Goal: Task Accomplishment & Management: Use online tool/utility

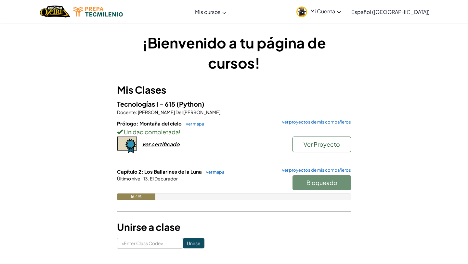
click at [341, 13] on icon at bounding box center [338, 12] width 4 height 2
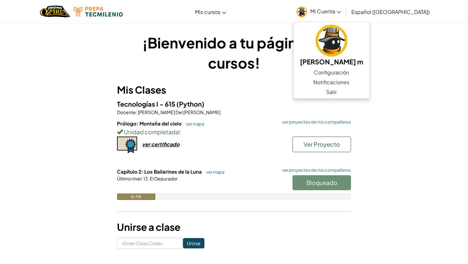
click at [274, 80] on div "¡Bienvenido a tu página de cursos! Mis Clases Tecnologías I - 615 (Python) Doce…" at bounding box center [234, 140] width 234 height 216
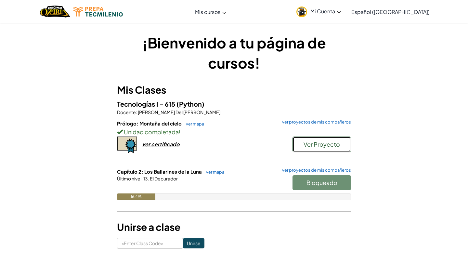
click at [314, 143] on span "Ver Proyecto" at bounding box center [321, 143] width 36 height 7
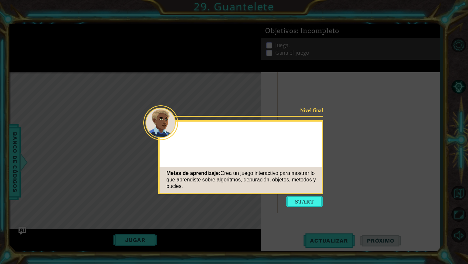
click at [302, 200] on button "Start" at bounding box center [304, 201] width 37 height 10
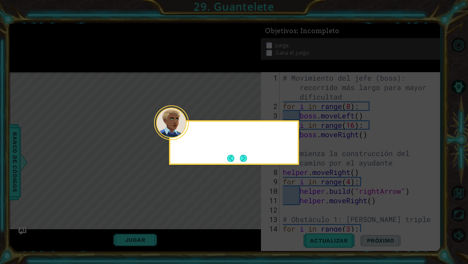
scroll to position [537, 0]
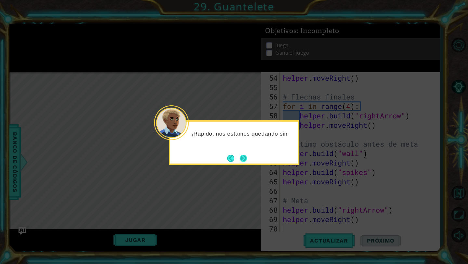
click at [250, 157] on div "¡Rápido, nos estamos quedando sin" at bounding box center [234, 142] width 130 height 44
click at [247, 157] on button "Next" at bounding box center [243, 158] width 7 height 7
click at [246, 157] on button "Next" at bounding box center [243, 158] width 7 height 7
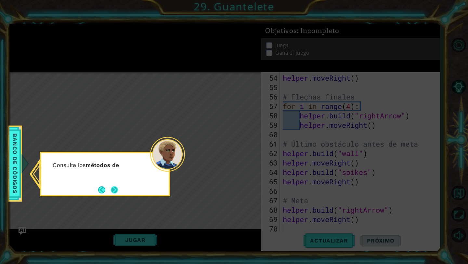
click at [115, 193] on button "Next" at bounding box center [114, 189] width 7 height 7
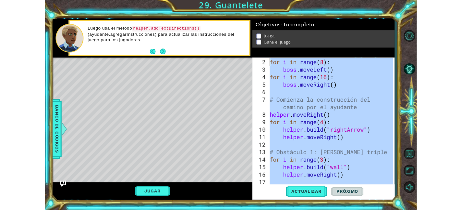
scroll to position [0, 0]
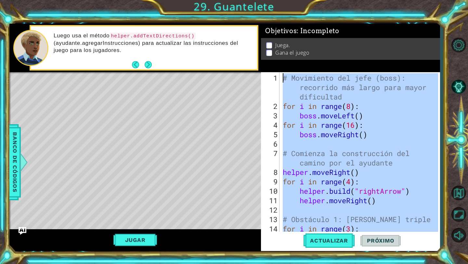
drag, startPoint x: 365, startPoint y: 218, endPoint x: 274, endPoint y: 64, distance: 179.2
click at [274, 64] on div "Objetivos : Incompleto Juega. Gana el juego 1 2 3 4 5 6 7 8 9 10 11 12 13 14 15…" at bounding box center [350, 137] width 179 height 227
type textarea "# Movimiento del jefe (boss): recorrido más largo para mayor dificultad for i i…"
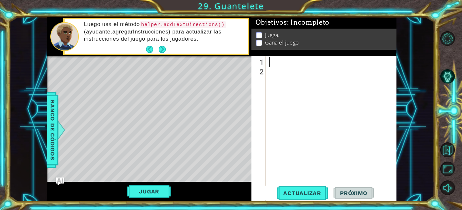
paste textarea "helper.moveRight()"
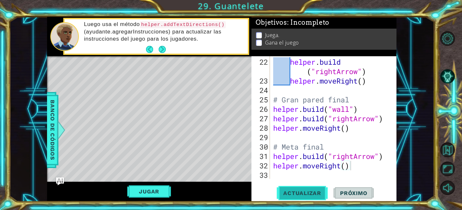
click at [285, 194] on span "Actualizar" at bounding box center [302, 193] width 51 height 6
click at [138, 190] on button "Jugar" at bounding box center [149, 191] width 44 height 12
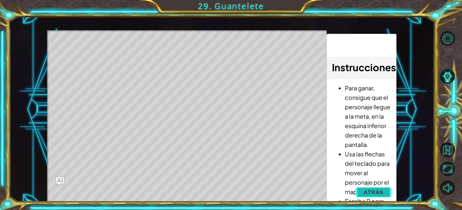
click at [379, 194] on span "Atrás" at bounding box center [374, 192] width 20 height 6
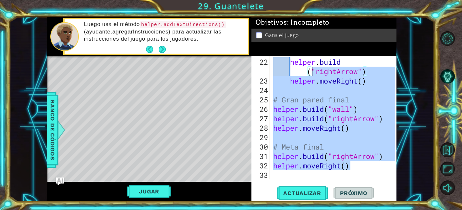
scroll to position [0, 0]
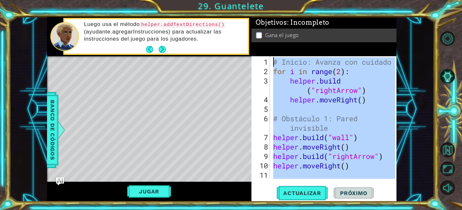
drag, startPoint x: 364, startPoint y: 163, endPoint x: 270, endPoint y: 55, distance: 143.2
click at [271, 55] on div "Objetivos : Incompleto Gana el juego helper.moveRight() 1 2 3 4 5 6 7 8 9 10 11…" at bounding box center [324, 109] width 145 height 184
type textarea "# Inicio: Avanza con cuidado for i in range(2):"
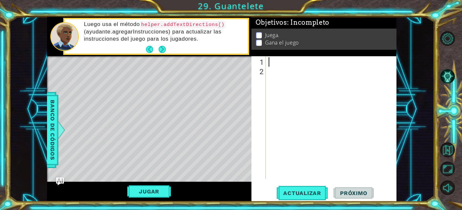
paste textarea "helper.moveRight()"
type textarea "helper.moveRight()"
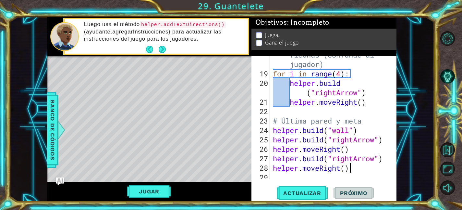
scroll to position [217, 0]
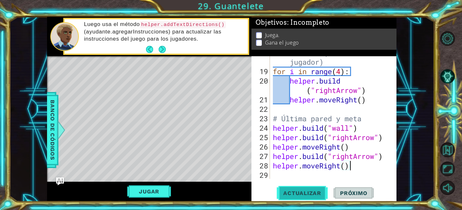
click at [309, 197] on button "Actualizar" at bounding box center [302, 192] width 51 height 15
click at [312, 190] on span "Actualizar" at bounding box center [302, 193] width 51 height 6
click at [143, 186] on button "Jugar" at bounding box center [149, 191] width 44 height 12
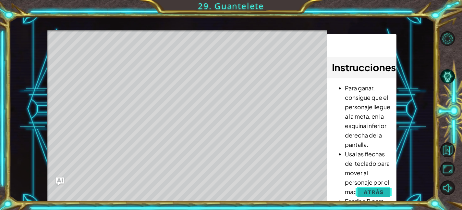
click at [366, 192] on span "Atrás" at bounding box center [374, 192] width 20 height 6
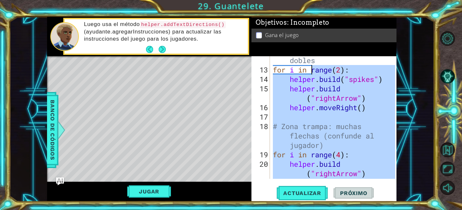
scroll to position [0, 0]
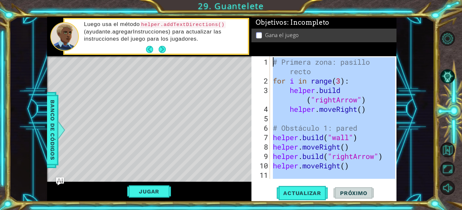
drag, startPoint x: 350, startPoint y: 171, endPoint x: 238, endPoint y: 47, distance: 167.3
click at [238, 47] on div "1 ההההההההההההההההההההההההההההההההההההההההההההההההההההההההההההההההההההההההההההה…" at bounding box center [222, 109] width 350 height 184
type textarea "# Primera zona: pasillo recto for i in range(3):"
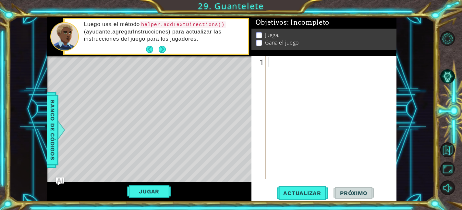
paste textarea "helper.moveRight()"
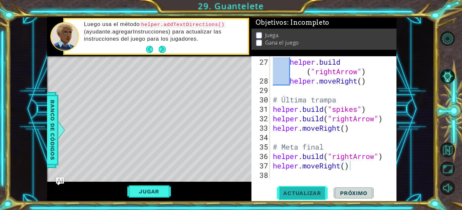
click at [293, 194] on span "Actualizar" at bounding box center [302, 193] width 51 height 6
click at [163, 187] on button "Jugar" at bounding box center [149, 191] width 44 height 12
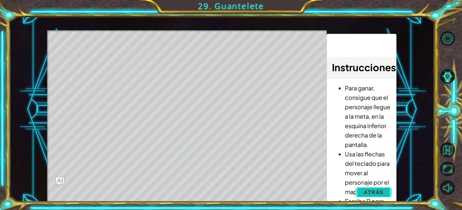
click at [372, 186] on button "Atrás" at bounding box center [374, 191] width 36 height 13
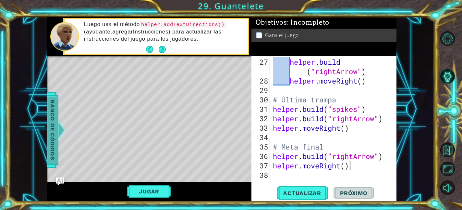
click at [58, 133] on div at bounding box center [61, 129] width 8 height 19
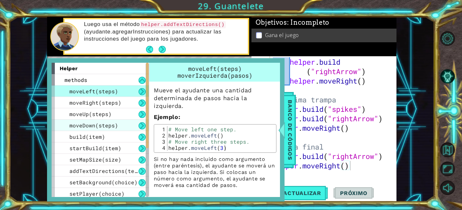
scroll to position [93, 0]
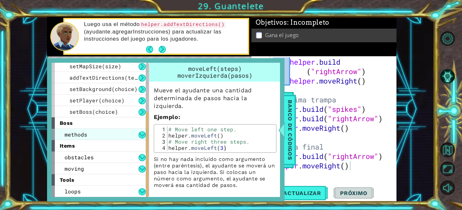
click at [136, 134] on div "methods" at bounding box center [100, 134] width 97 height 11
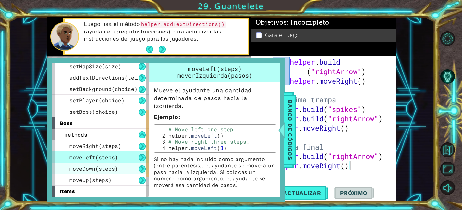
scroll to position [139, 0]
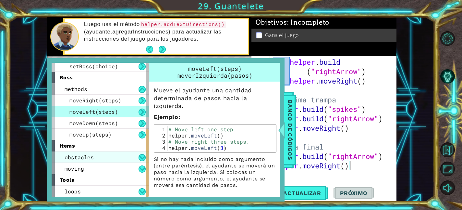
click at [120, 161] on div "obstacles" at bounding box center [100, 156] width 97 height 11
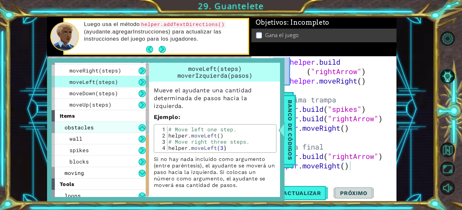
scroll to position [169, 0]
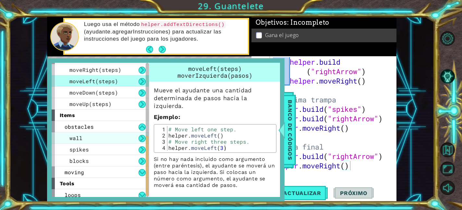
click at [128, 139] on div "wall" at bounding box center [100, 137] width 97 height 11
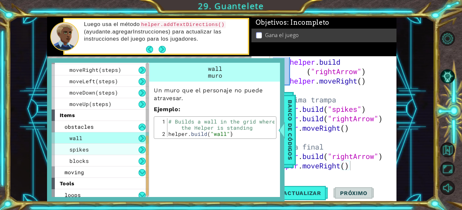
click at [124, 148] on div "spikes" at bounding box center [100, 149] width 97 height 11
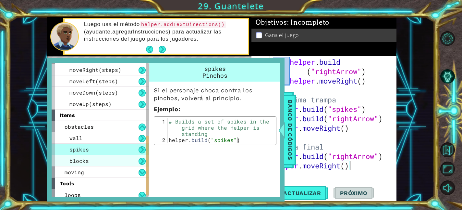
click at [120, 155] on div "blocks" at bounding box center [100, 160] width 97 height 11
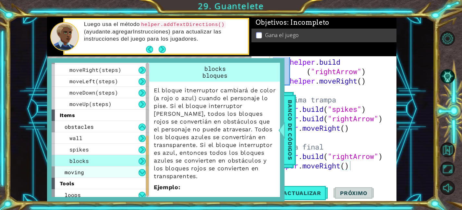
click at [119, 170] on div "moving" at bounding box center [100, 171] width 97 height 11
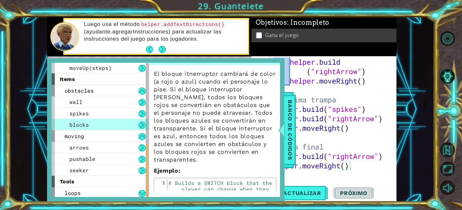
scroll to position [207, 0]
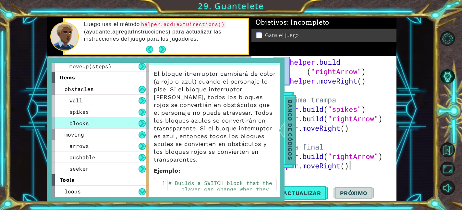
click at [284, 126] on div at bounding box center [282, 129] width 8 height 19
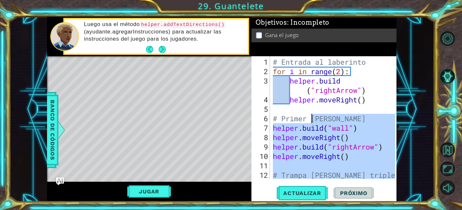
scroll to position [0, 0]
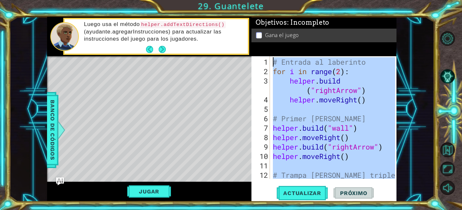
drag, startPoint x: 357, startPoint y: 165, endPoint x: 265, endPoint y: 59, distance: 140.6
click at [265, 59] on div "helper.moveRight() 1 2 3 4 5 6 7 8 9 10 11 12 13 # Entrada al laberinto for i i…" at bounding box center [324, 117] width 144 height 122
type textarea "# Entrada al laberinto for i in range(2):"
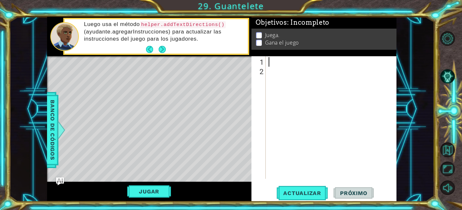
paste textarea "setBoss("seeker") # Se declara como jefe"
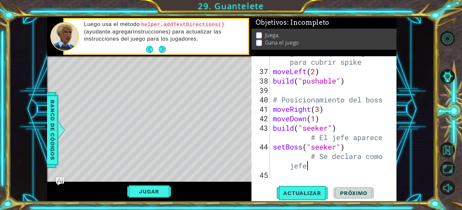
scroll to position [499, 0]
click at [310, 189] on button "Actualizar" at bounding box center [302, 192] width 51 height 15
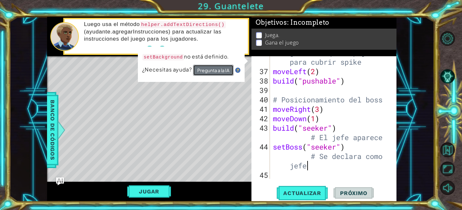
click at [211, 70] on button "Pregunta a la IA" at bounding box center [213, 70] width 41 height 11
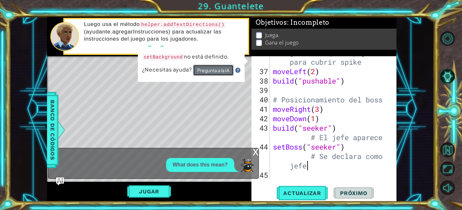
click at [211, 70] on button "Pregunta a la IA" at bounding box center [213, 70] width 41 height 11
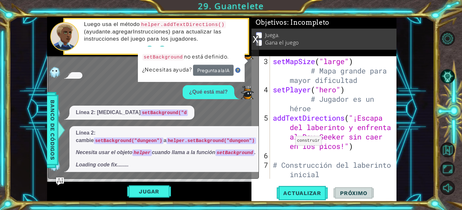
scroll to position [0, 0]
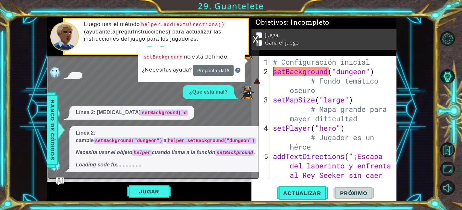
click at [273, 70] on div "# Configuración inicial setBackground ( "dungeon" ) # Fondo temático oscuro set…" at bounding box center [335, 141] width 127 height 169
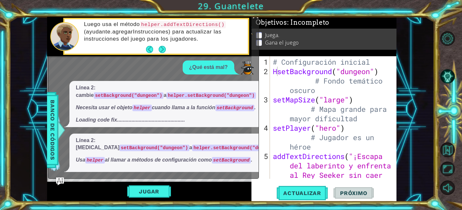
scroll to position [51, 0]
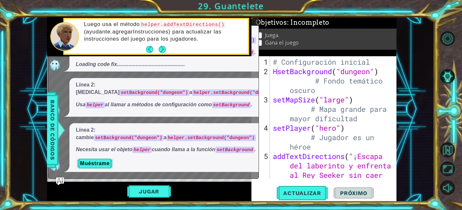
click at [278, 74] on div "# Configuración inicial HsetBackground ( "dungeon" ) # Fondo temático oscuro se…" at bounding box center [335, 141] width 127 height 169
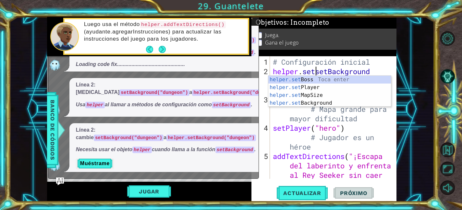
scroll to position [0, 2]
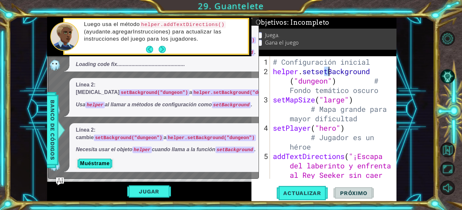
drag, startPoint x: 326, startPoint y: 69, endPoint x: 329, endPoint y: 73, distance: 4.4
click at [329, 73] on div "# Configuración inicial helper . setsetBackground ( "dungeon" ) # Fondo temátic…" at bounding box center [335, 141] width 127 height 169
click at [330, 73] on div "# Configuración inicial helper . setsteBackground ( "dungeon" ) # Fondo temátic…" at bounding box center [335, 141] width 127 height 169
click at [283, 114] on div "# Configuración inicial helper . setBackground ( "dungeon" ) # Fondo temático o…" at bounding box center [335, 141] width 127 height 169
click at [289, 81] on div "# Configuración inicial helper . setBackground ( "dungeon" ) # Fondo temático o…" at bounding box center [335, 141] width 127 height 169
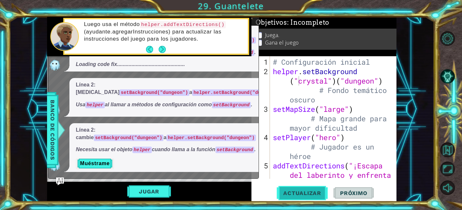
click at [302, 199] on button "Actualizar" at bounding box center [302, 192] width 51 height 15
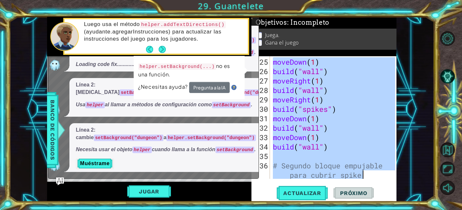
scroll to position [508, 0]
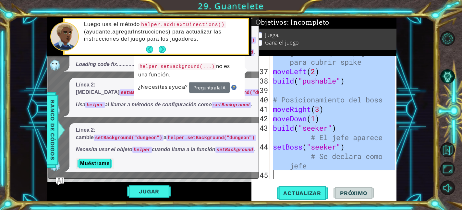
drag, startPoint x: 273, startPoint y: 62, endPoint x: 393, endPoint y: 182, distance: 169.7
click at [393, 182] on div "helper.setBackground("crystal")("dungeon") # Fondo temático oscuro 36 37 38 39 …" at bounding box center [324, 128] width 145 height 145
type textarea "setBoss("seeker") # Se declara como jefe"
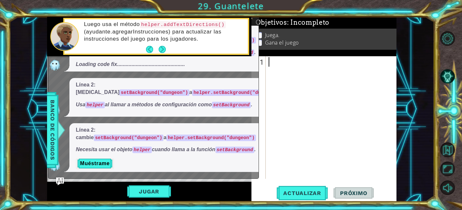
paste textarea "setBoss("seeker") # Se declara como jefe"
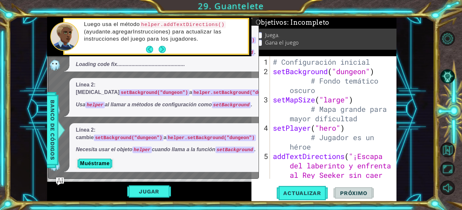
click at [274, 72] on div "# Configuración inicial setBackground ( "dungeon" ) # Fondo temático oscuro set…" at bounding box center [335, 141] width 127 height 169
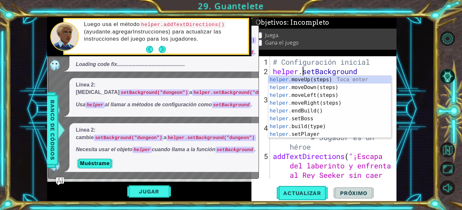
scroll to position [0, 1]
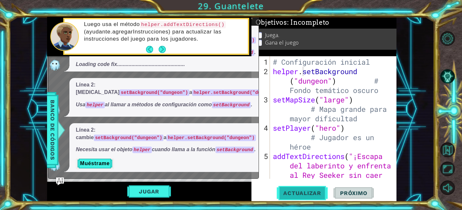
click at [281, 195] on span "Actualizar" at bounding box center [302, 193] width 51 height 6
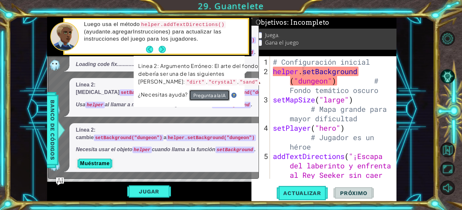
click at [205, 101] on button "Pregunta a la IA" at bounding box center [209, 95] width 41 height 11
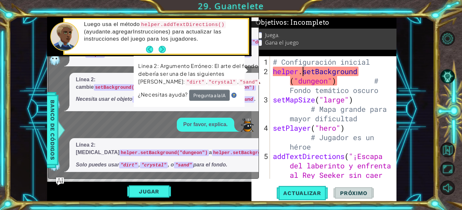
scroll to position [113, 0]
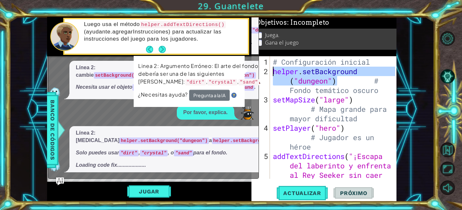
drag, startPoint x: 339, startPoint y: 81, endPoint x: 270, endPoint y: 70, distance: 69.3
click at [270, 70] on div "helper.setBackground("dungeon") # Fondo temático oscuro 1 2 3 4 5 # Configuraci…" at bounding box center [324, 117] width 144 height 122
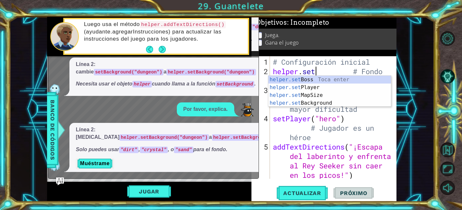
scroll to position [116, 0]
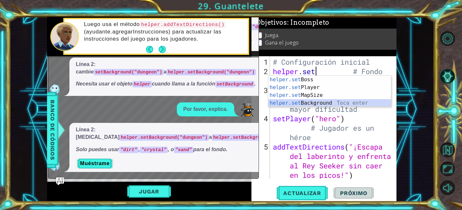
click at [283, 102] on div "helper.set Boss Toca enter helper.set Player Toca enter helper.set MapSize Toca…" at bounding box center [329, 99] width 123 height 47
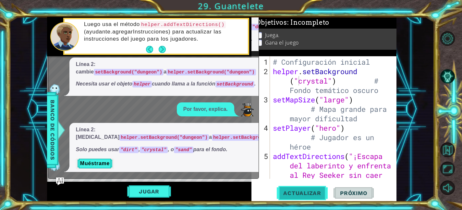
click at [288, 190] on span "Actualizar" at bounding box center [302, 193] width 51 height 6
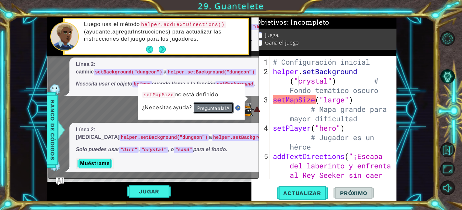
click at [223, 107] on button "Pregunta a la IA" at bounding box center [213, 107] width 41 height 11
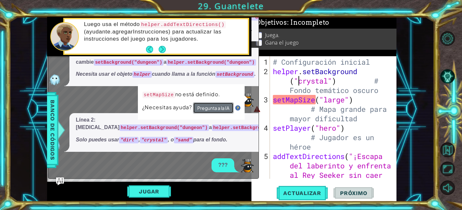
click at [223, 107] on button "Pregunta a la IA" at bounding box center [213, 107] width 41 height 11
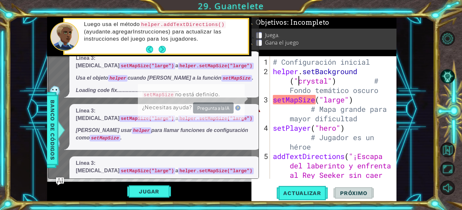
scroll to position [307, 0]
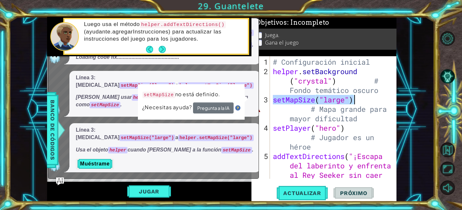
drag, startPoint x: 273, startPoint y: 101, endPoint x: 354, endPoint y: 95, distance: 80.7
click at [354, 95] on div "# Configuración inicial helper . setBackground ( "crystal" ) # Fondo temático o…" at bounding box center [335, 141] width 127 height 169
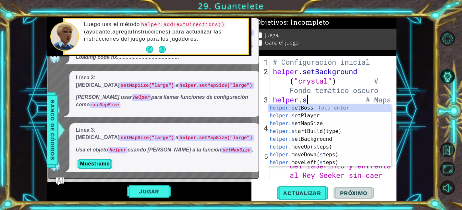
scroll to position [0, 2]
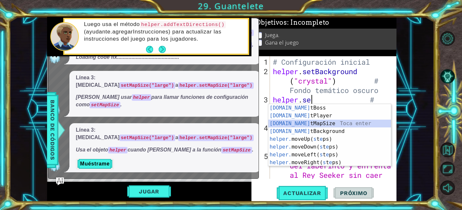
click at [353, 121] on div "[DOMAIN_NAME] tBoss Toca enter [DOMAIN_NAME] tPlayer Toca enter [DOMAIN_NAME] t…" at bounding box center [329, 143] width 123 height 78
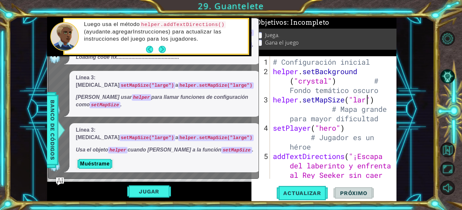
scroll to position [0, 5]
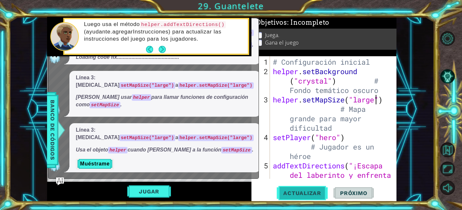
click at [300, 189] on button "Actualizar" at bounding box center [302, 192] width 51 height 15
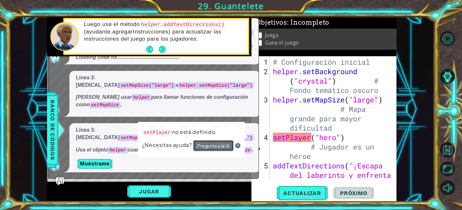
click at [222, 146] on button "Pregunta a la IA" at bounding box center [213, 145] width 41 height 11
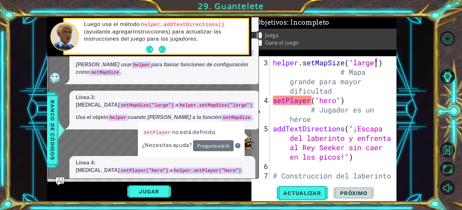
scroll to position [365, 0]
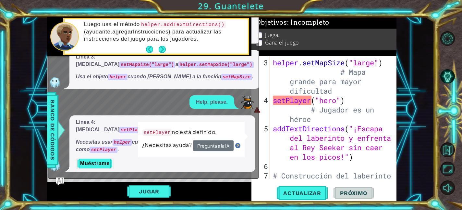
click at [144, 163] on p "Muéstrame" at bounding box center [162, 163] width 173 height 10
drag, startPoint x: 142, startPoint y: 163, endPoint x: 134, endPoint y: 163, distance: 7.8
click at [136, 163] on p "Muéstrame" at bounding box center [162, 163] width 173 height 10
click at [205, 144] on button "Pregunta a la IA" at bounding box center [213, 145] width 41 height 11
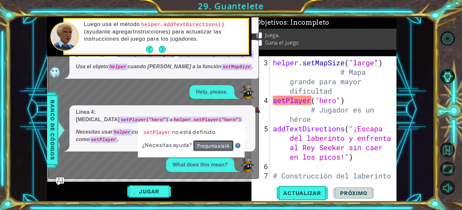
click at [206, 145] on button "Pregunta a la IA" at bounding box center [213, 146] width 41 height 12
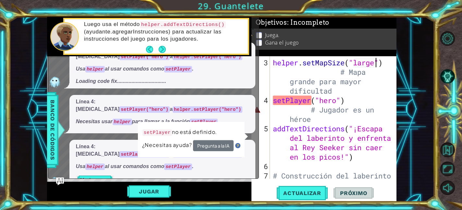
scroll to position [526, 0]
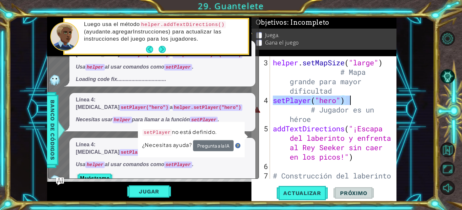
drag, startPoint x: 273, startPoint y: 100, endPoint x: 350, endPoint y: 100, distance: 76.9
click at [350, 100] on div "helper . setBackground ( "crystal" ) # Fondo temático oscuro helper . setMapSiz…" at bounding box center [335, 114] width 127 height 169
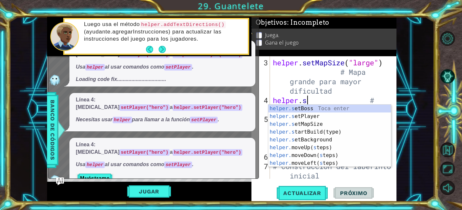
scroll to position [0, 2]
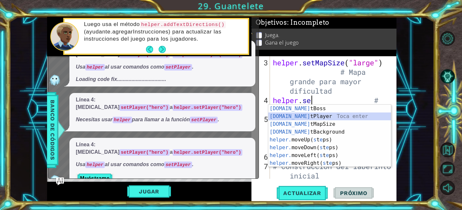
click at [346, 114] on div "[DOMAIN_NAME] tBoss Toca enter [DOMAIN_NAME] tPlayer Toca enter [DOMAIN_NAME] t…" at bounding box center [329, 144] width 123 height 78
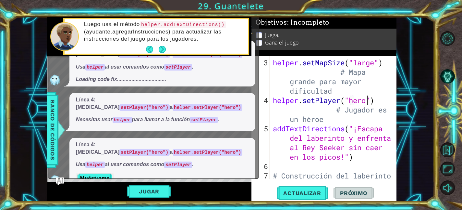
scroll to position [0, 4]
click at [306, 200] on div "helper.setPlayer("hero") # Jugador es un héroe 2 3 4 5 6 7 8 9 10 helper . setB…" at bounding box center [324, 128] width 145 height 145
click at [306, 197] on button "Actualizar" at bounding box center [302, 192] width 51 height 15
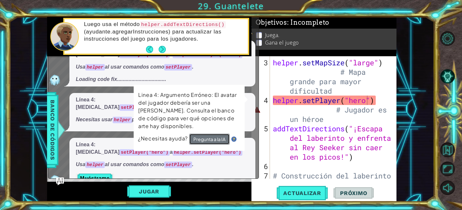
click at [215, 133] on button "Pregunta a la IA" at bounding box center [209, 138] width 41 height 11
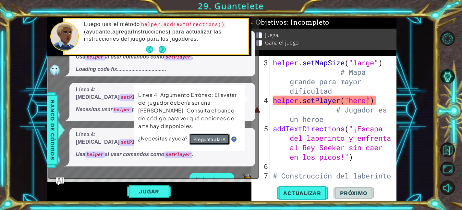
click at [215, 133] on button "Pregunta a la IA" at bounding box center [209, 138] width 41 height 11
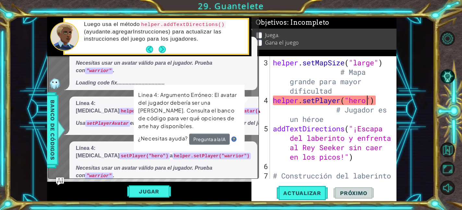
scroll to position [714, 0]
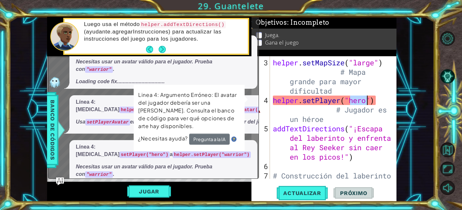
drag, startPoint x: 349, startPoint y: 100, endPoint x: 368, endPoint y: 103, distance: 19.7
click at [368, 103] on div "helper . setBackground ( "crystal" ) # Fondo temático oscuro helper . setMapSiz…" at bounding box center [335, 114] width 127 height 169
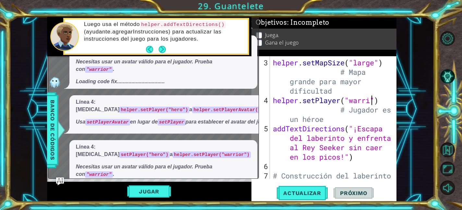
scroll to position [0, 5]
click at [308, 189] on button "Actualizar" at bounding box center [302, 192] width 51 height 15
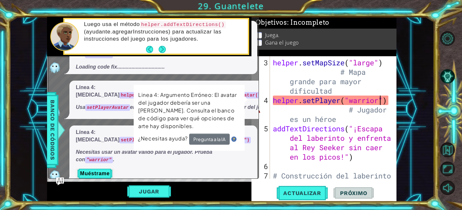
scroll to position [728, 0]
click at [341, 101] on div "helper . setBackground ( "crystal" ) # Fondo temático oscuro helper . setMapSiz…" at bounding box center [335, 114] width 127 height 169
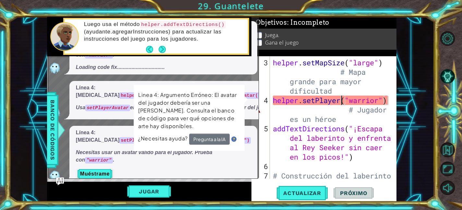
scroll to position [0, 3]
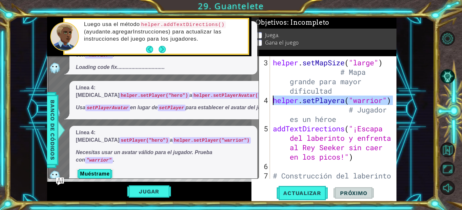
drag, startPoint x: 392, startPoint y: 100, endPoint x: 267, endPoint y: 102, distance: 125.3
click at [267, 102] on div "helper.setPlayera("warrior") # Jugador es un héroe 2 3 4 5 6 7 8 9 10 helper . …" at bounding box center [324, 117] width 144 height 122
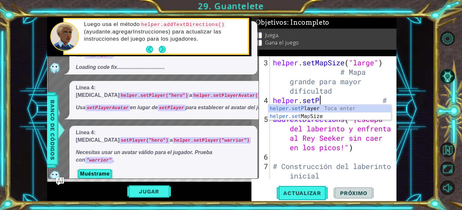
scroll to position [0, 2]
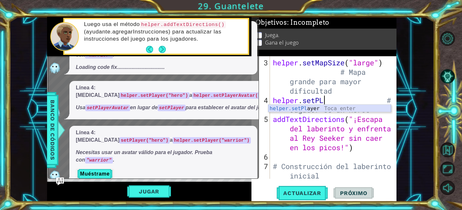
click at [285, 109] on div "helper.setPl ayer Toca enter" at bounding box center [329, 116] width 123 height 23
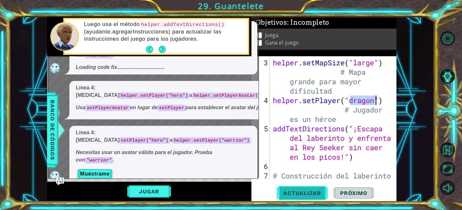
click at [303, 193] on span "Actualizar" at bounding box center [302, 193] width 51 height 6
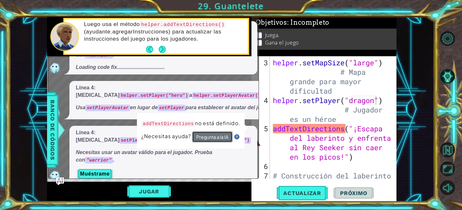
click at [213, 139] on button "Pregunta a la IA" at bounding box center [212, 136] width 41 height 11
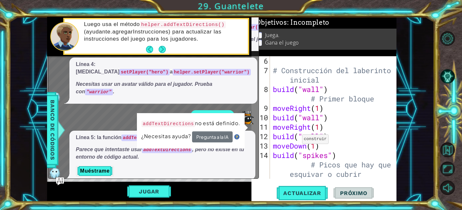
scroll to position [0, 0]
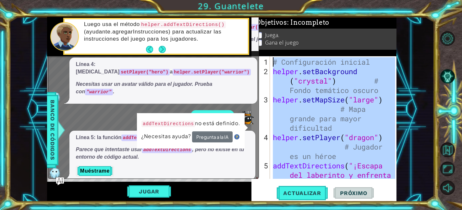
drag, startPoint x: 315, startPoint y: 170, endPoint x: 257, endPoint y: 15, distance: 165.5
click at [257, 15] on div "1 2 3 # Configuración inicial helper . setBackgrou nd ( "crystal" ) # Fondo tem…" at bounding box center [231, 105] width 462 height 210
type textarea "# Configuración inicial helper.setBackground("crystal") # Fondo temático oscuro"
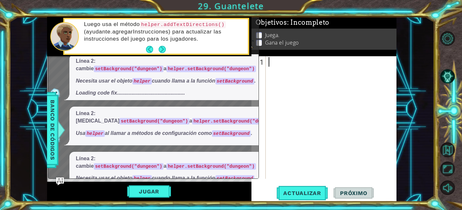
click at [285, 117] on div at bounding box center [333, 127] width 131 height 141
click at [62, 178] on img "Ask AI" at bounding box center [60, 181] width 8 height 8
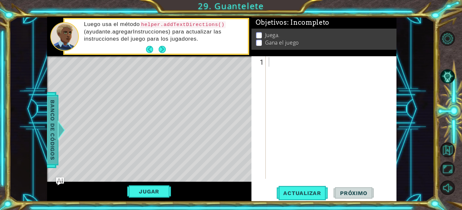
click at [49, 151] on span "Banco de códigos" at bounding box center [52, 129] width 10 height 67
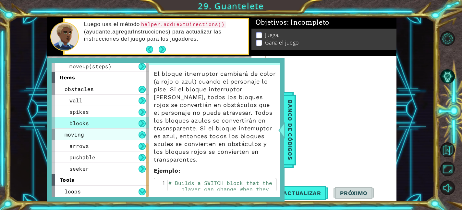
click at [110, 137] on div "moving" at bounding box center [100, 134] width 97 height 11
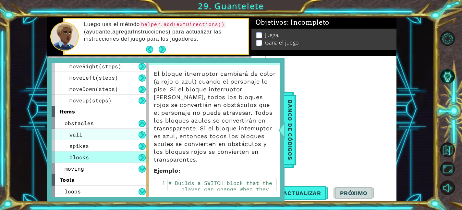
scroll to position [173, 0]
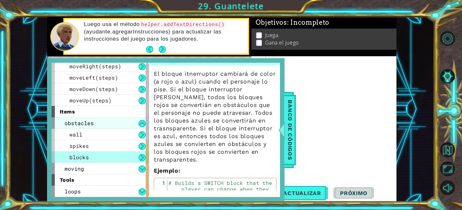
click at [125, 123] on div "obstacles" at bounding box center [100, 122] width 97 height 11
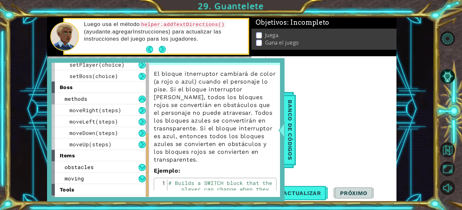
scroll to position [139, 0]
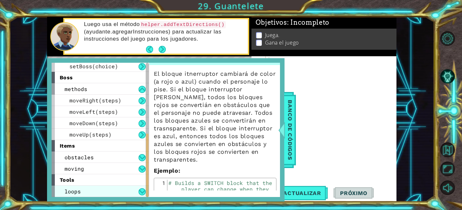
click at [108, 187] on div "loops" at bounding box center [100, 190] width 97 height 11
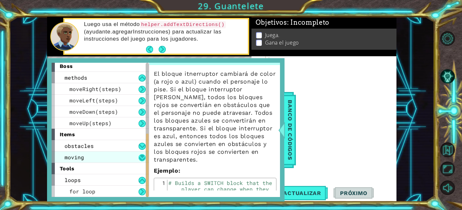
click at [141, 156] on button at bounding box center [142, 157] width 7 height 7
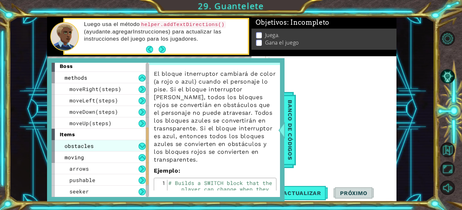
click at [128, 150] on div "obstacles" at bounding box center [100, 145] width 97 height 11
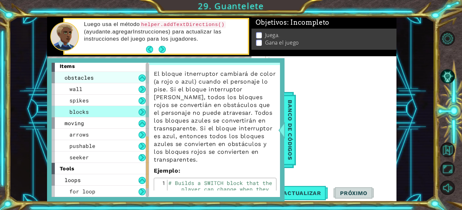
scroll to position [0, 0]
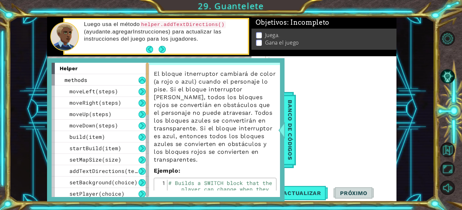
drag, startPoint x: 203, startPoint y: 114, endPoint x: 327, endPoint y: 185, distance: 142.7
click at [327, 185] on div "1 2 3 # Configuración inicial helper . setBackgrou nd ( "crystal" ) # Fondo tem…" at bounding box center [222, 109] width 350 height 184
click at [283, 128] on div at bounding box center [282, 129] width 8 height 19
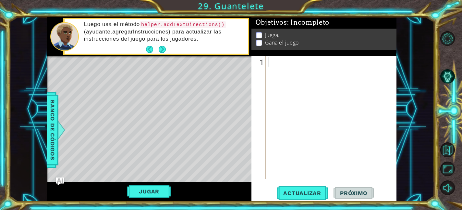
click at [284, 73] on div at bounding box center [333, 127] width 131 height 141
paste textarea "setBoss("dragon")"
type textarea "setBoss("dragon")"
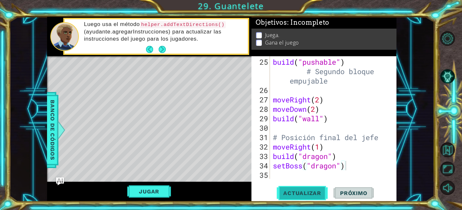
click at [296, 193] on span "Actualizar" at bounding box center [302, 193] width 51 height 6
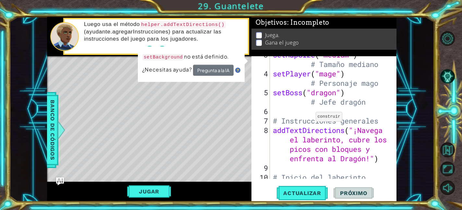
scroll to position [0, 0]
